Goal: Navigation & Orientation: Find specific page/section

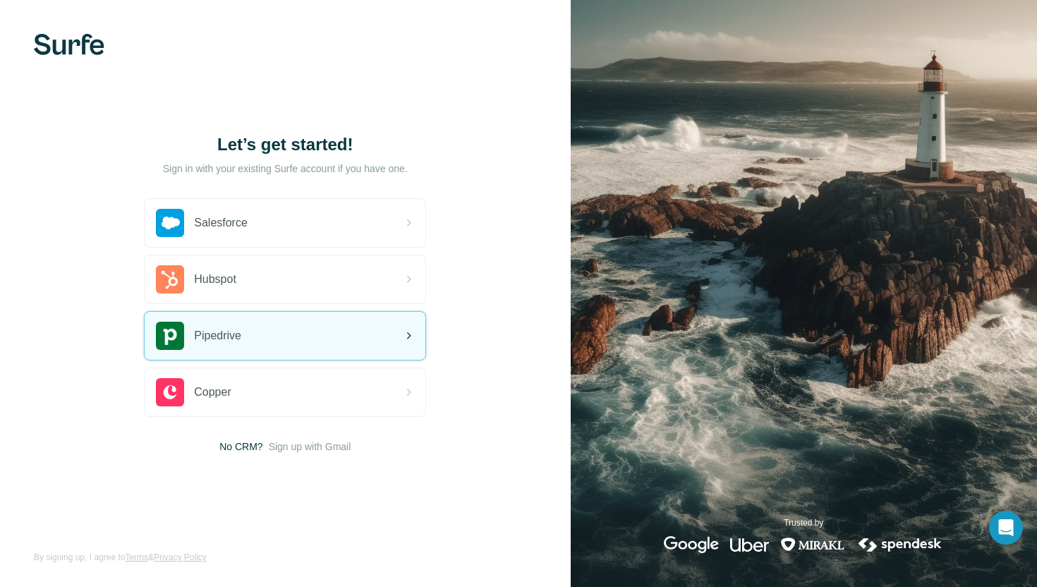
click at [219, 338] on span "Pipedrive" at bounding box center [217, 335] width 47 height 17
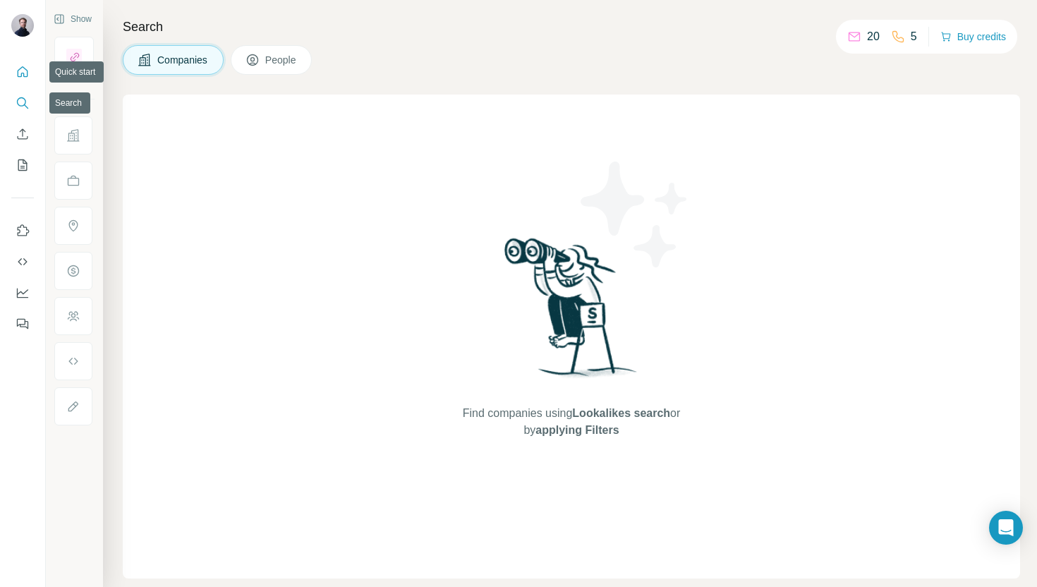
click at [21, 63] on button "Quick start" at bounding box center [22, 71] width 23 height 25
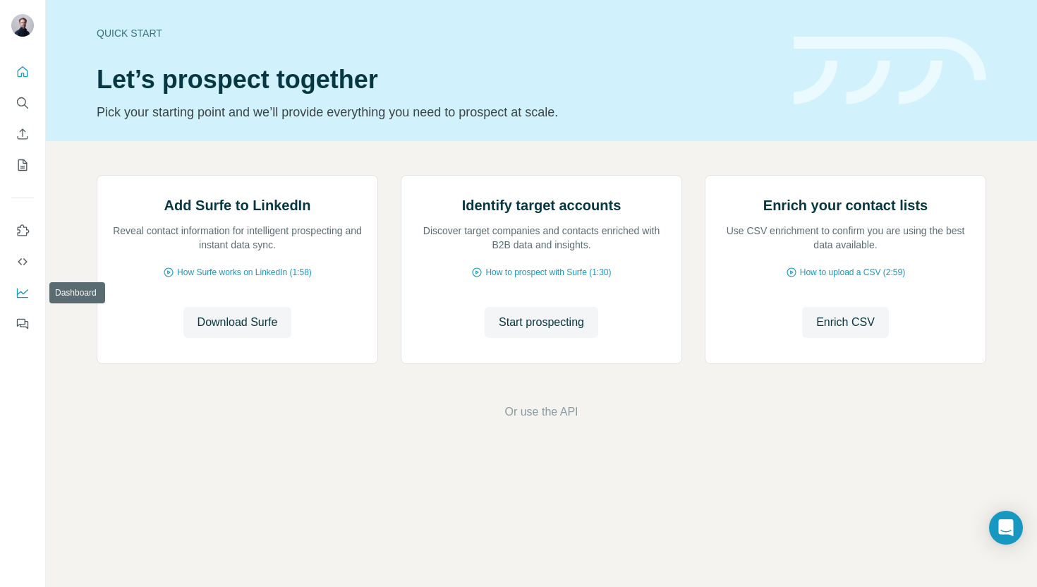
click at [25, 296] on icon "Dashboard" at bounding box center [23, 293] width 14 height 14
